Goal: Information Seeking & Learning: Learn about a topic

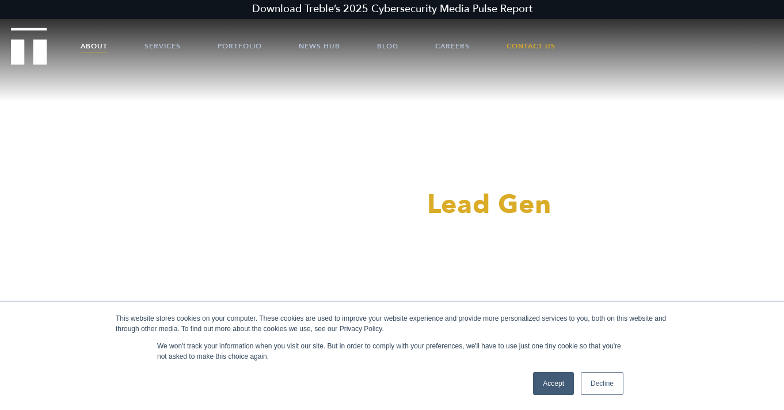
click at [90, 50] on link "About" at bounding box center [94, 46] width 27 height 35
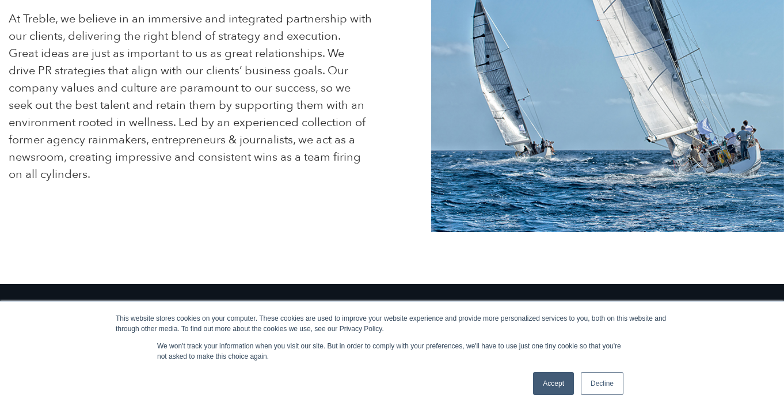
scroll to position [456, 0]
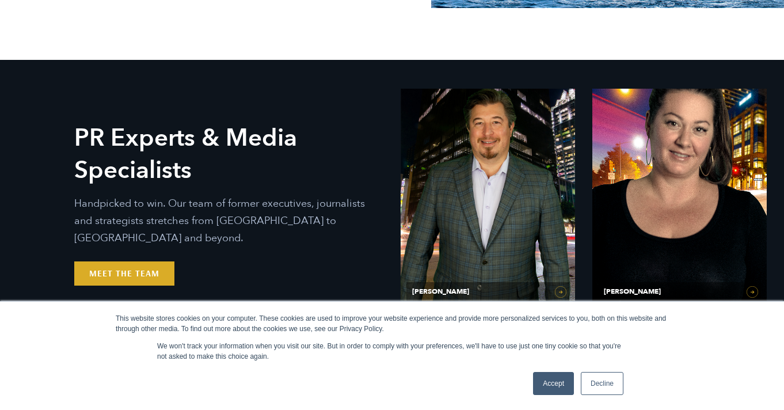
click at [558, 389] on link "Accept" at bounding box center [553, 383] width 41 height 23
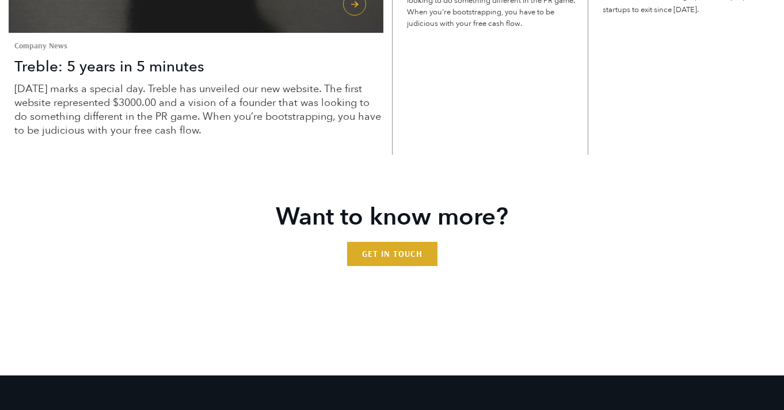
scroll to position [3150, 0]
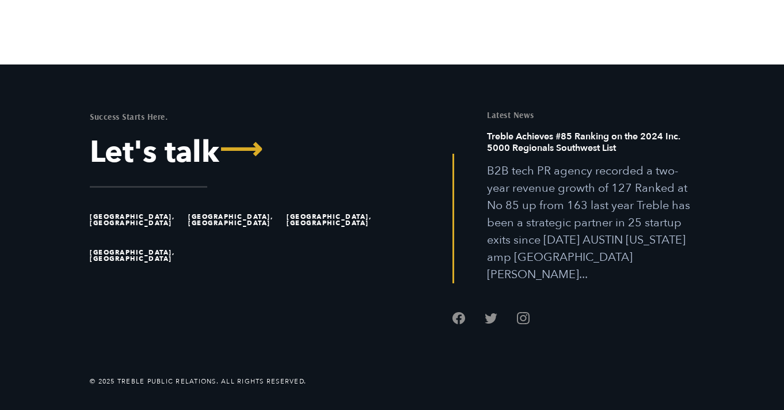
click at [109, 237] on li "[GEOGRAPHIC_DATA], [GEOGRAPHIC_DATA]" at bounding box center [136, 220] width 93 height 36
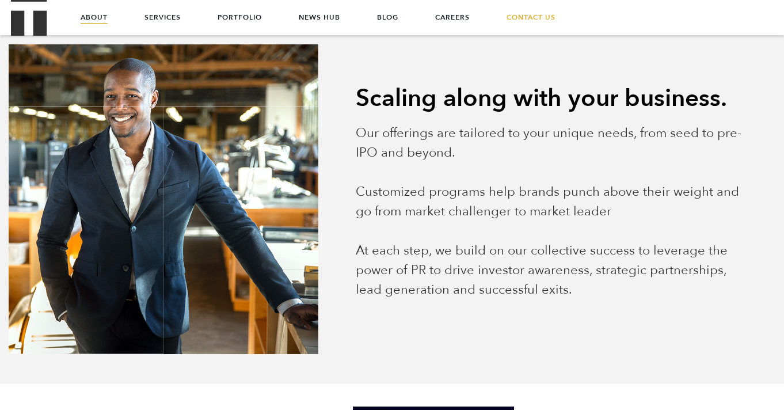
scroll to position [0, 0]
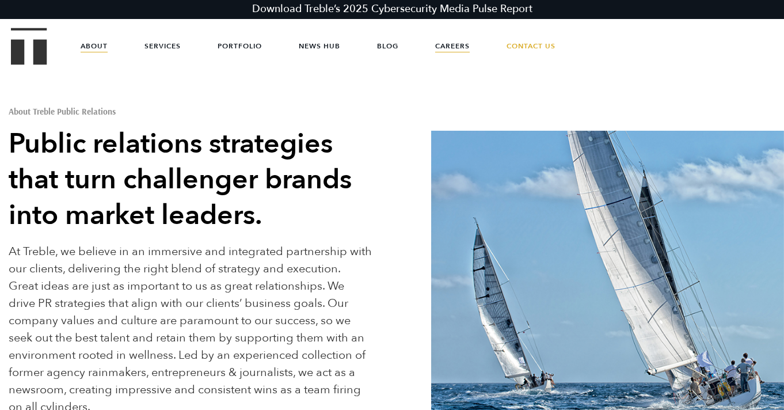
click at [451, 40] on link "Careers" at bounding box center [452, 46] width 35 height 35
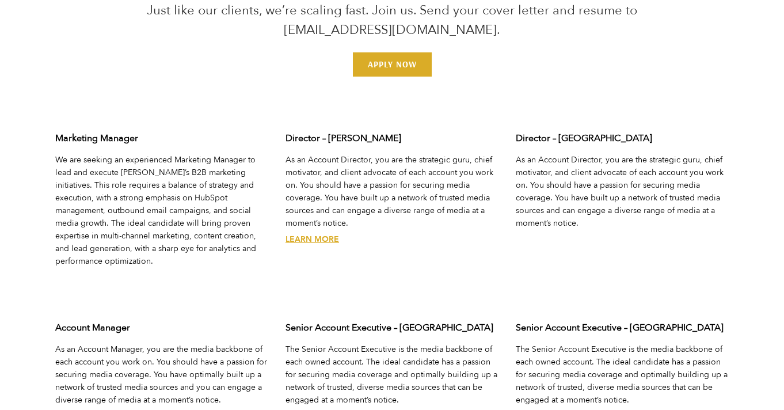
scroll to position [3595, 0]
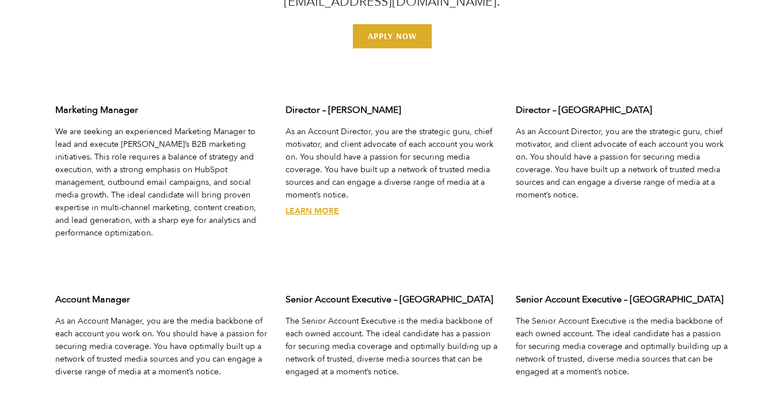
click at [298, 205] on link "Learn More" at bounding box center [312, 210] width 54 height 11
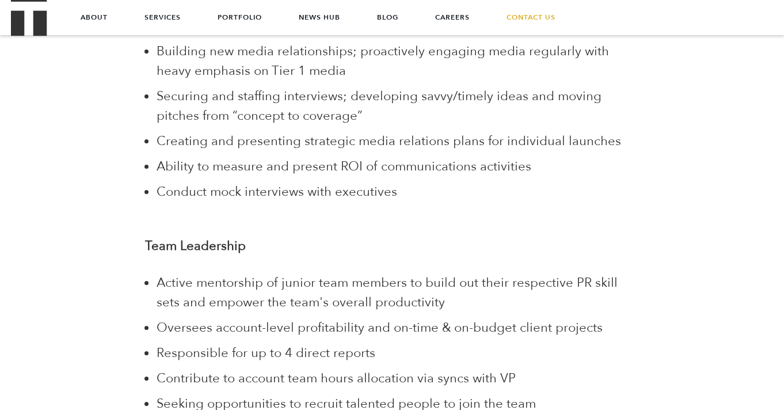
scroll to position [180, 0]
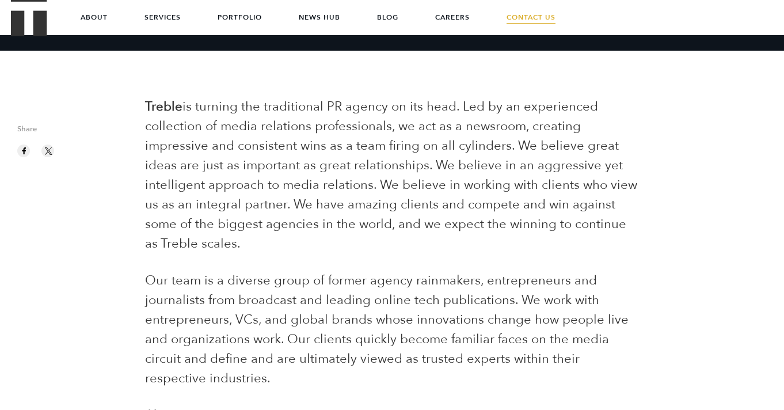
click at [540, 20] on link "Contact Us" at bounding box center [531, 17] width 49 height 35
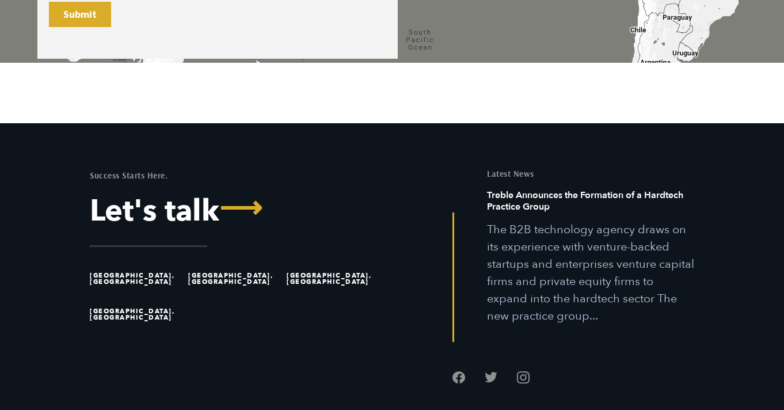
scroll to position [886, 0]
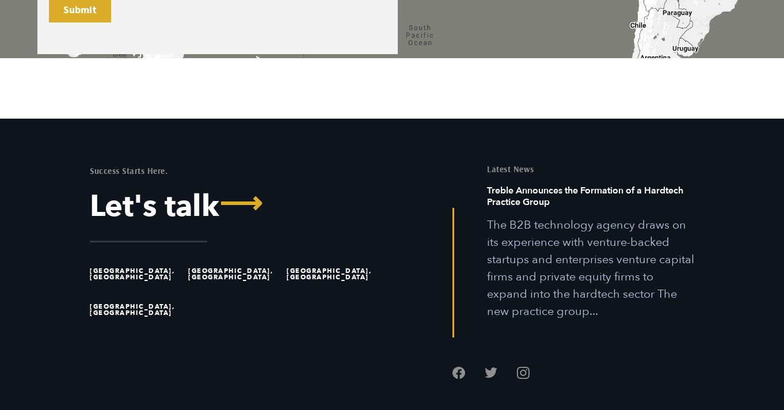
click at [108, 271] on li "[GEOGRAPHIC_DATA], [GEOGRAPHIC_DATA]" at bounding box center [136, 274] width 93 height 36
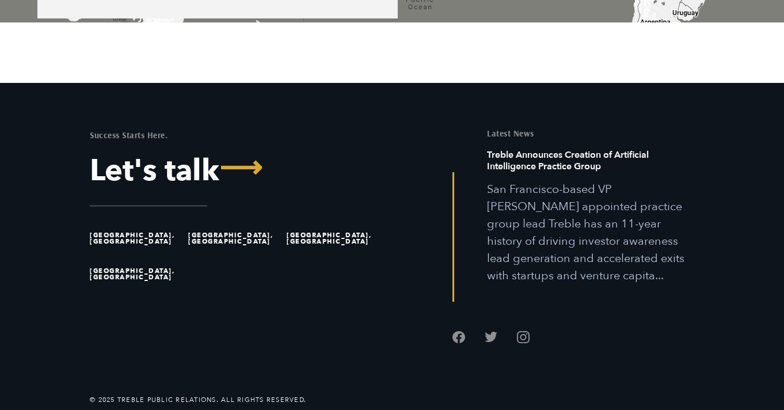
scroll to position [923, 0]
